Goal: Task Accomplishment & Management: Manage account settings

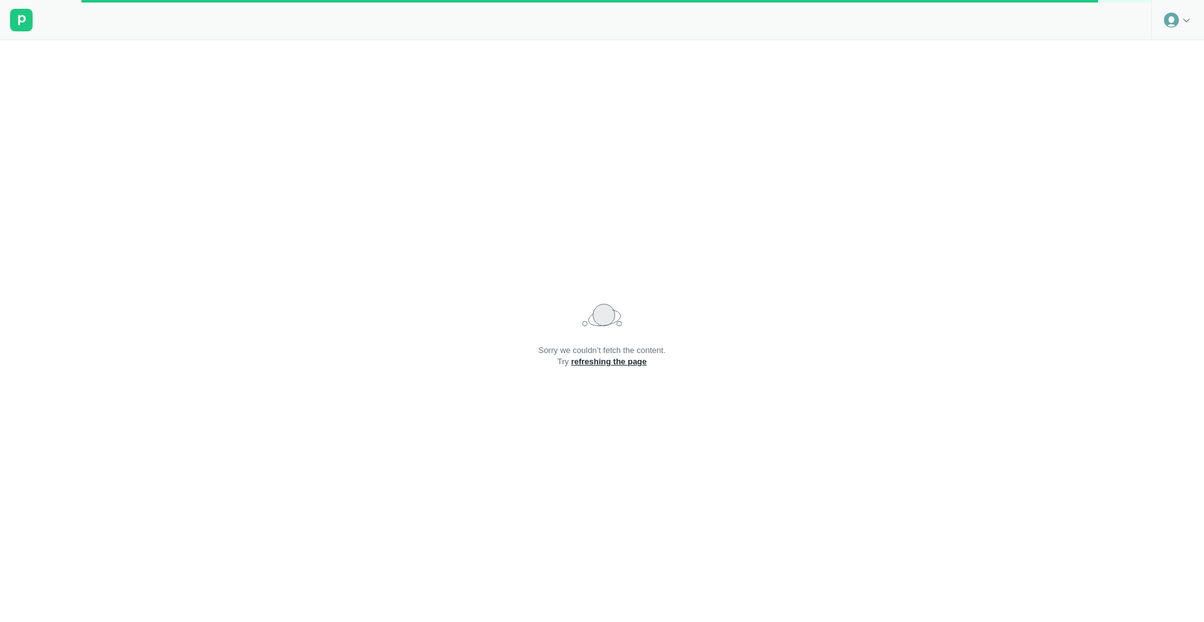
click at [1183, 23] on icon at bounding box center [1187, 20] width 10 height 10
click at [1172, 44] on div "Logout" at bounding box center [1177, 52] width 51 height 18
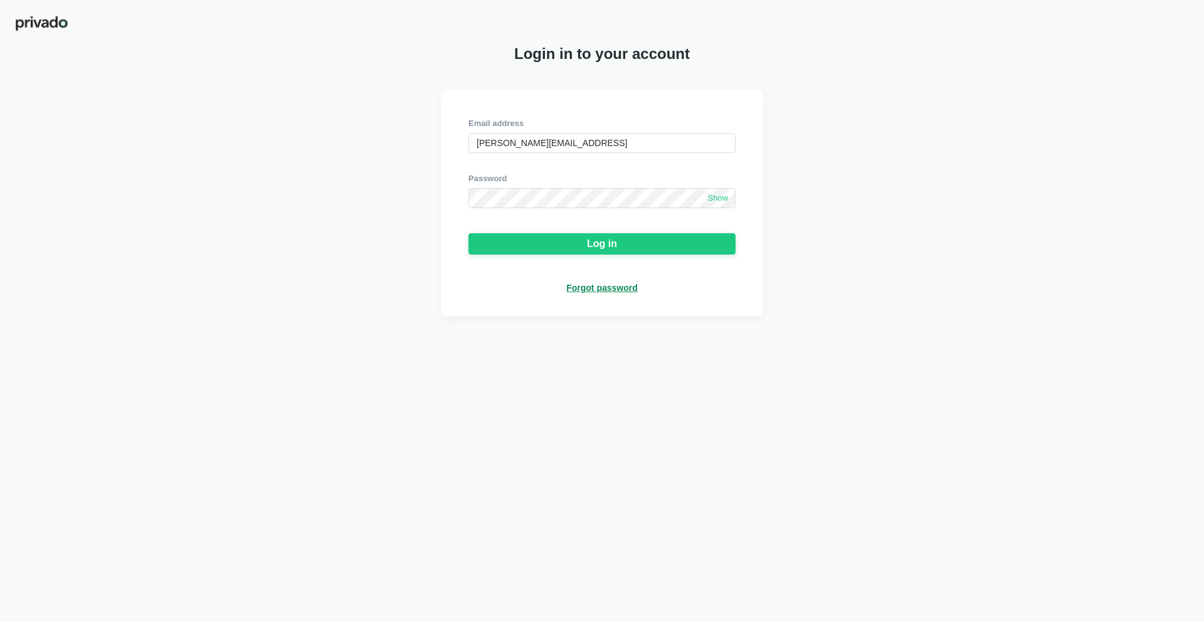
click at [674, 181] on div "Password" at bounding box center [602, 178] width 267 height 11
drag, startPoint x: 635, startPoint y: 132, endPoint x: 629, endPoint y: 152, distance: 21.0
click at [633, 139] on div "Email address [PERSON_NAME][EMAIL_ADDRESS]" at bounding box center [602, 135] width 267 height 35
click at [629, 152] on input "[PERSON_NAME][EMAIL_ADDRESS]" at bounding box center [602, 143] width 267 height 20
paste input "[EMAIL_ADDRESS][DOMAIN_NAME]"
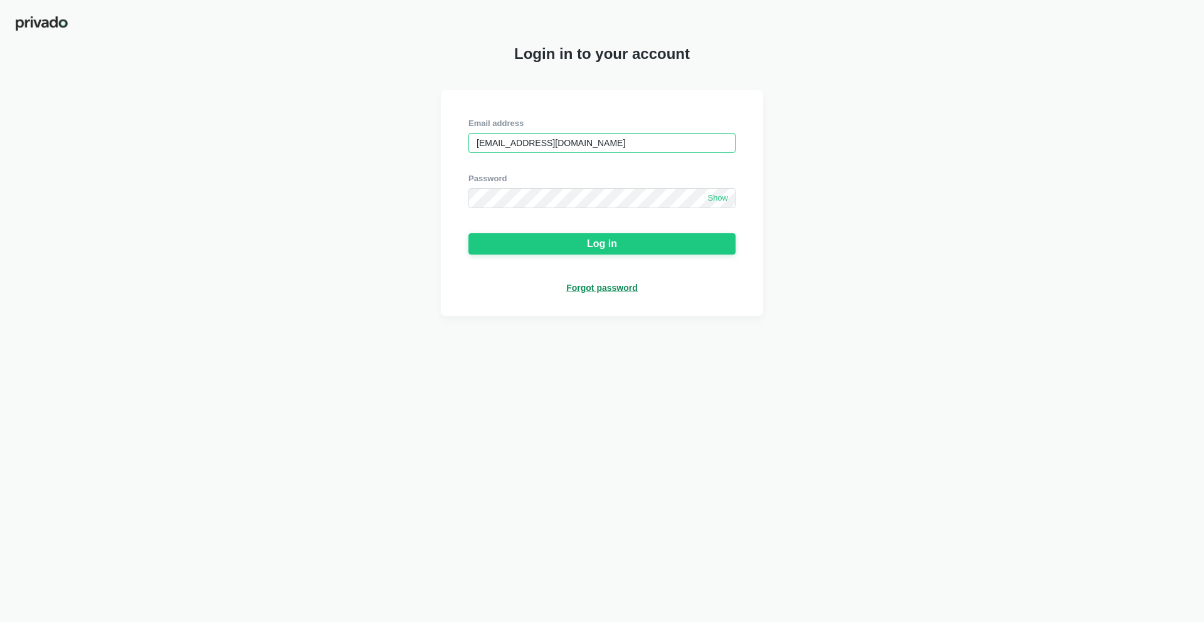
type input "[EMAIL_ADDRESS][DOMAIN_NAME]"
click at [598, 183] on div "Password" at bounding box center [602, 178] width 267 height 11
click at [716, 202] on span "Show" at bounding box center [717, 198] width 21 height 11
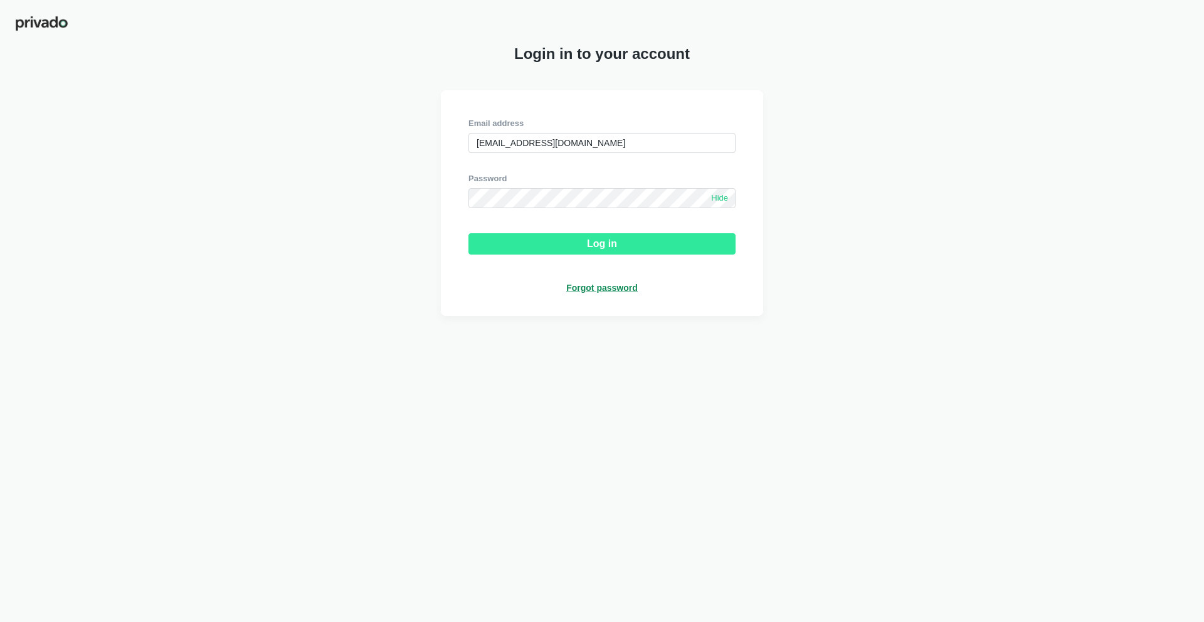
click at [635, 235] on button "Log in" at bounding box center [602, 243] width 267 height 21
click at [649, 244] on button "Log in" at bounding box center [602, 243] width 267 height 21
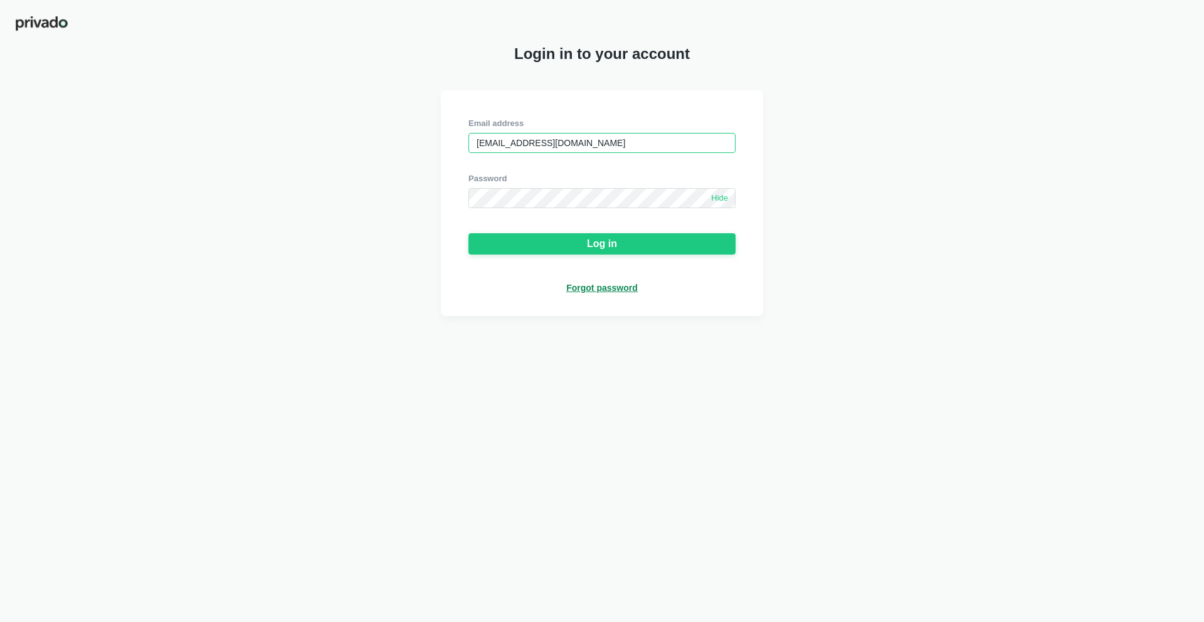
click at [595, 144] on input "[EMAIL_ADDRESS][DOMAIN_NAME]" at bounding box center [602, 143] width 267 height 20
type input "≥"
click at [598, 141] on input "oj" at bounding box center [602, 143] width 267 height 20
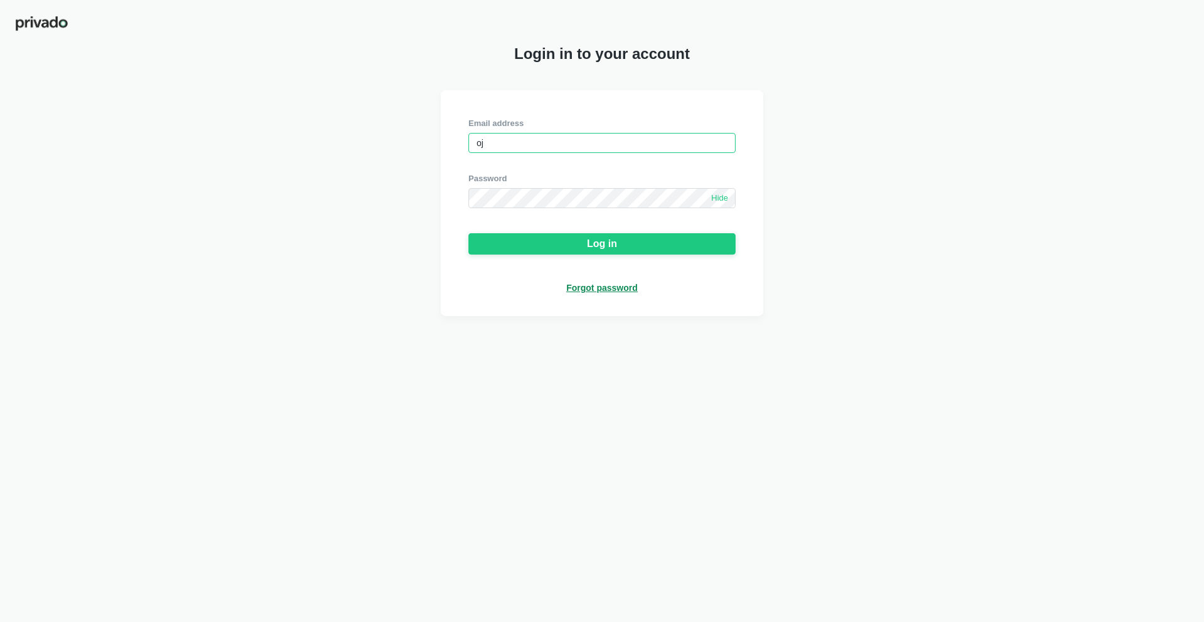
type input "[PERSON_NAME][EMAIL_ADDRESS]"
click at [721, 199] on span "Hide" at bounding box center [719, 198] width 17 height 11
